Goal: Task Accomplishment & Management: Use online tool/utility

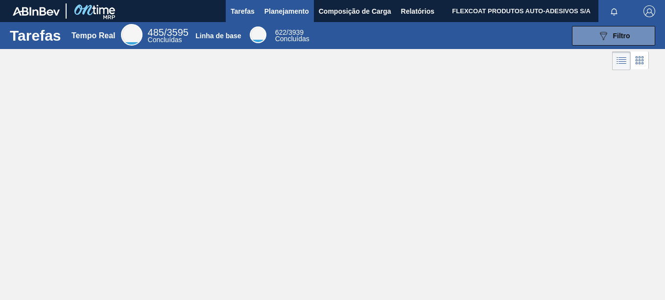
click at [289, 15] on span "Planejamento" at bounding box center [287, 11] width 45 height 12
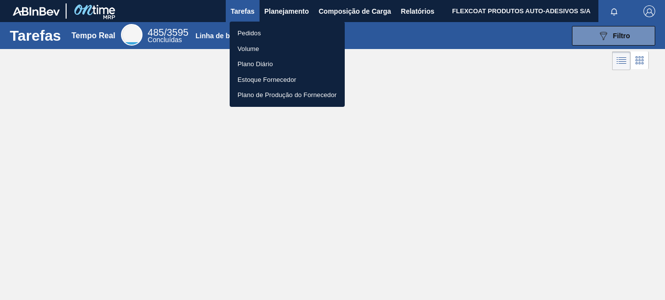
click at [259, 32] on li "Pedidos" at bounding box center [287, 33] width 115 height 16
